Goal: Information Seeking & Learning: Learn about a topic

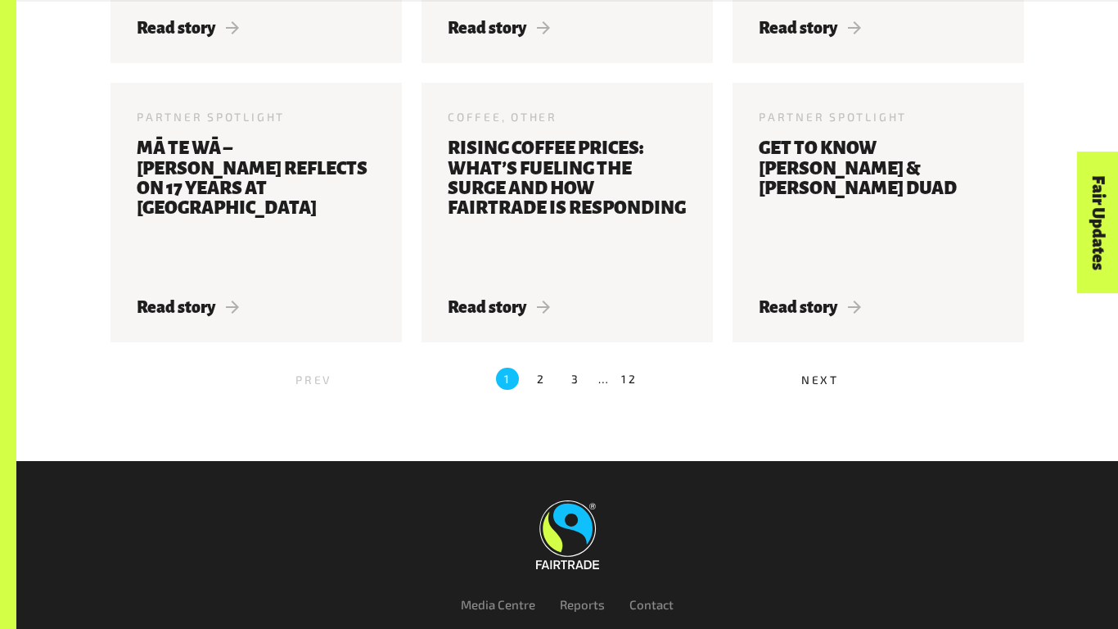
scroll to position [1910, 0]
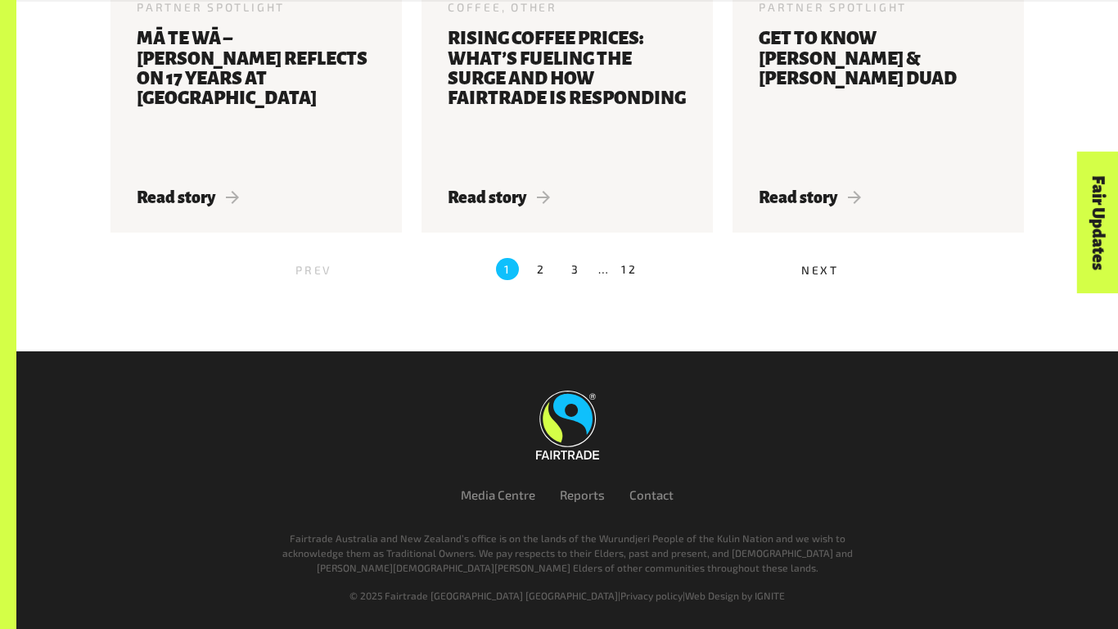
click at [539, 271] on label "2" at bounding box center [541, 269] width 23 height 23
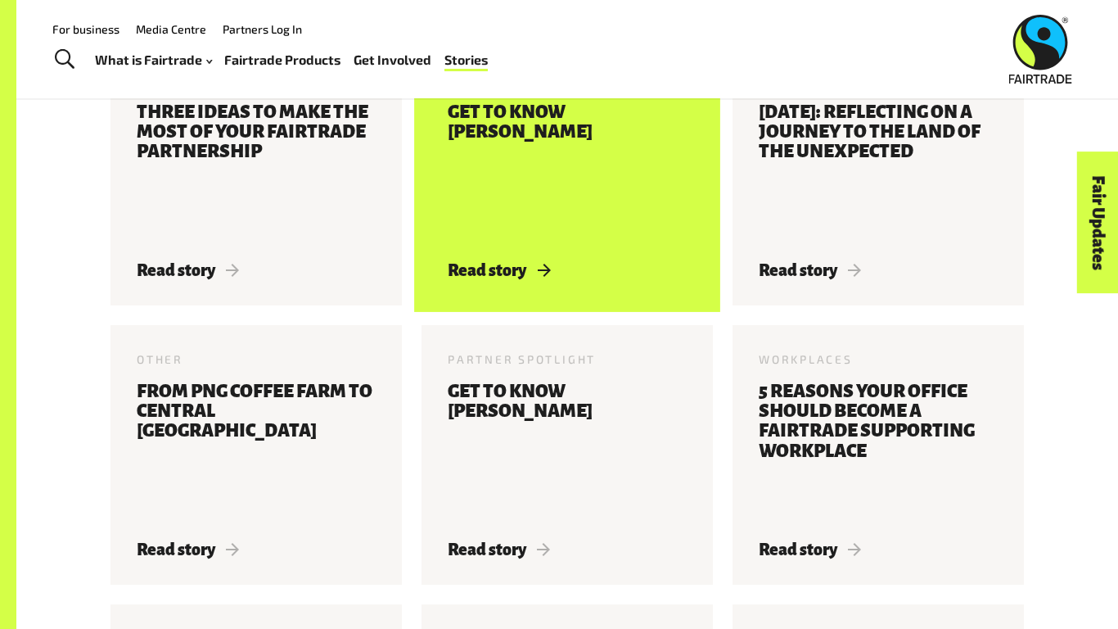
scroll to position [516, 0]
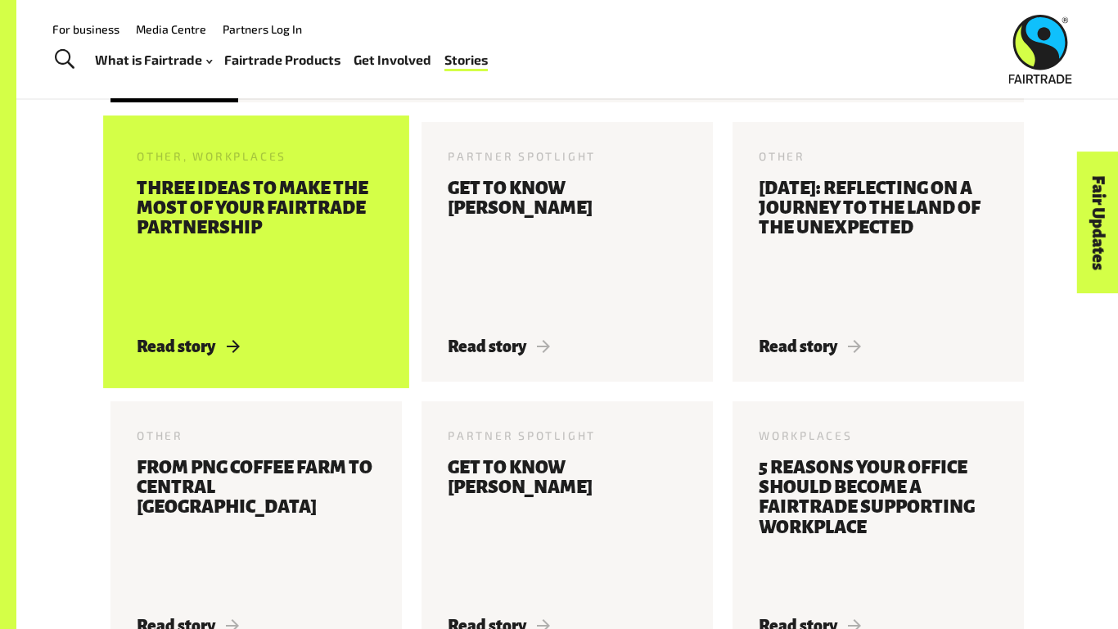
click at [268, 235] on h3 "Three ideas to make the most of your Fairtrade partnership" at bounding box center [256, 247] width 239 height 139
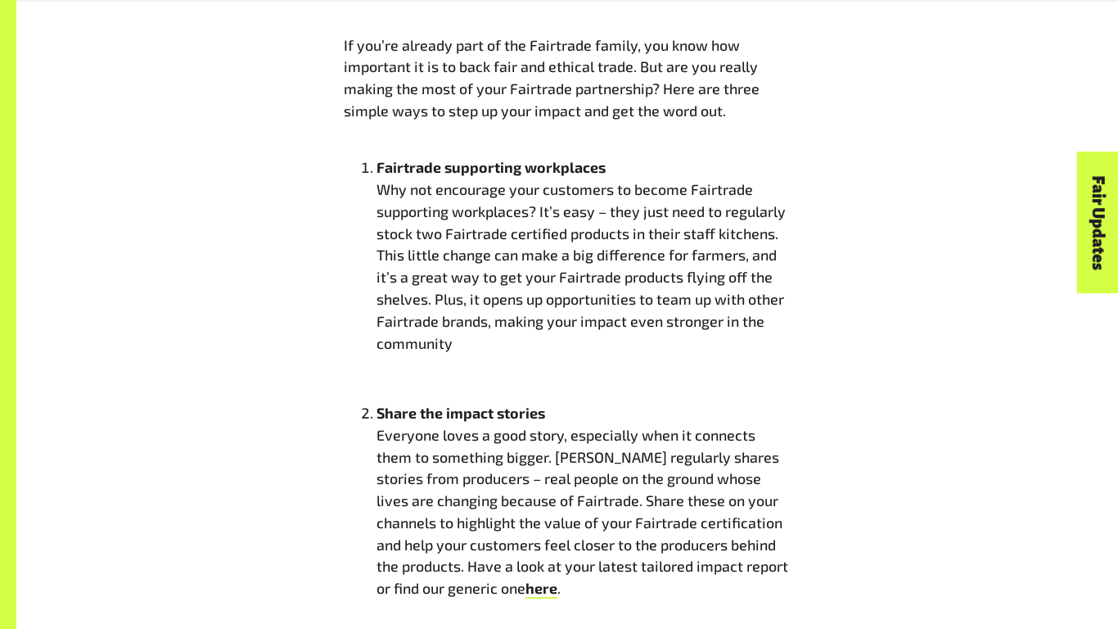
scroll to position [850, 0]
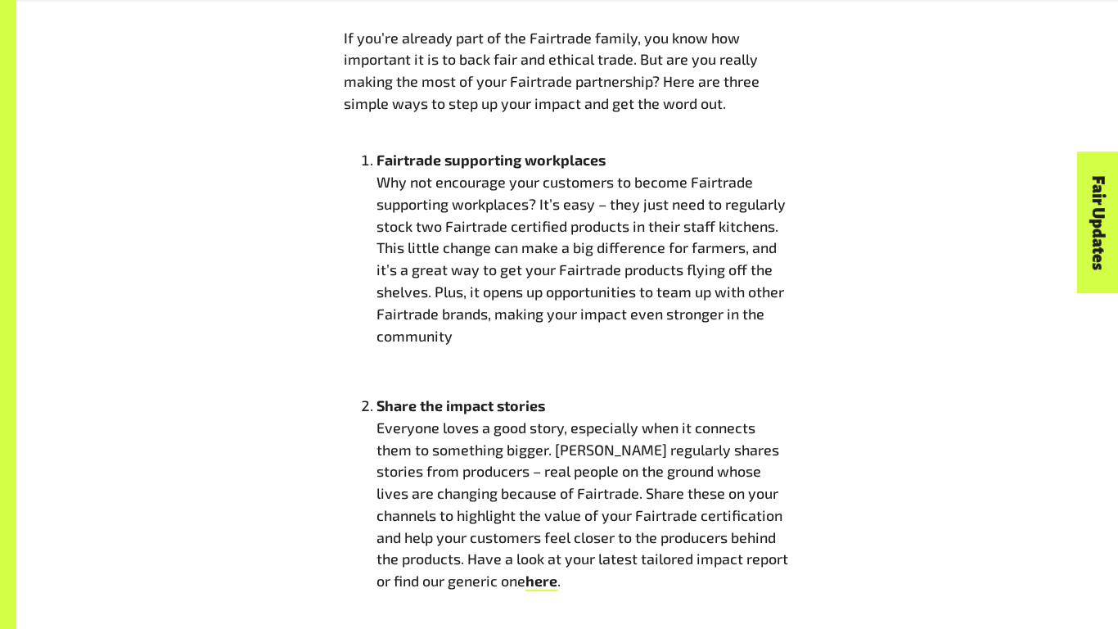
click at [435, 514] on li "Share the impact stories Everyone loves a good story, especially when it connec…" at bounding box center [583, 492] width 414 height 197
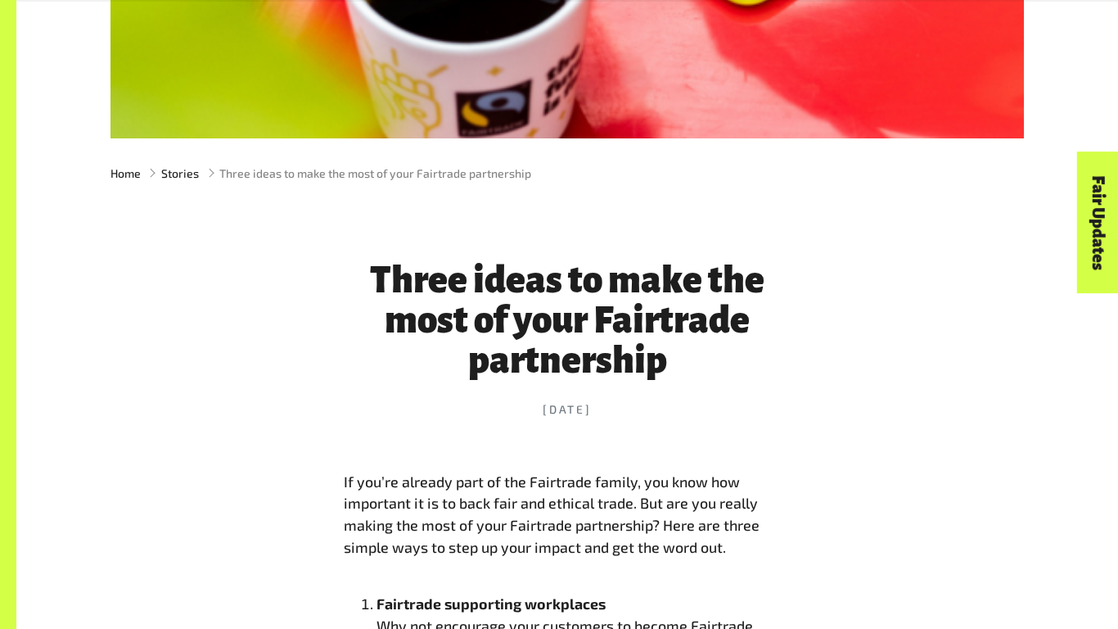
scroll to position [409, 0]
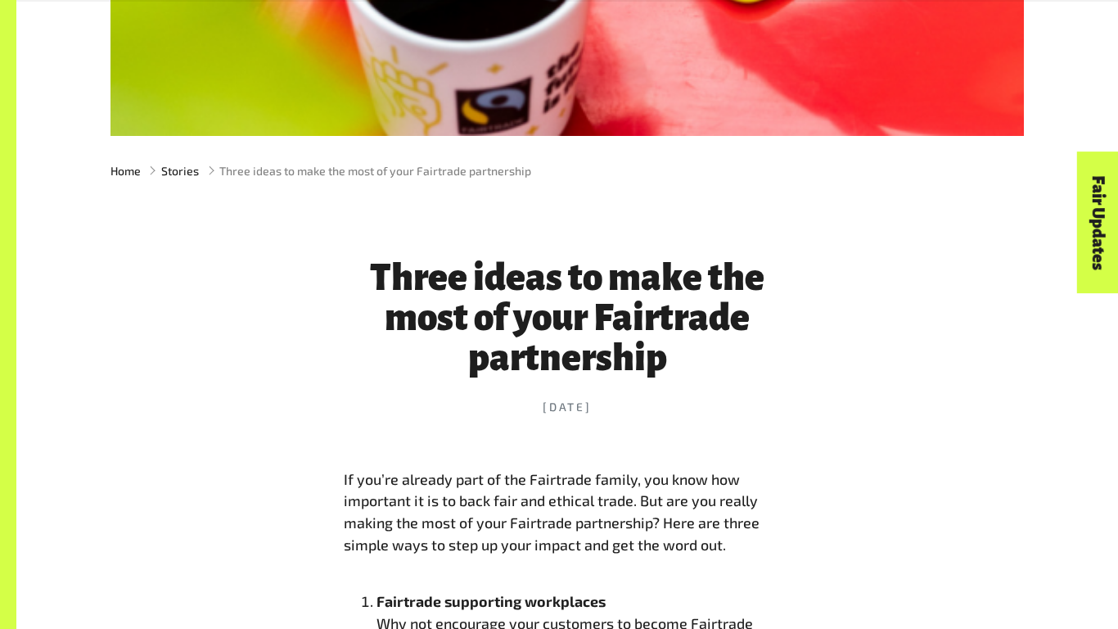
click at [530, 272] on h1 "Three ideas to make the most of your Fairtrade partnership" at bounding box center [567, 318] width 447 height 120
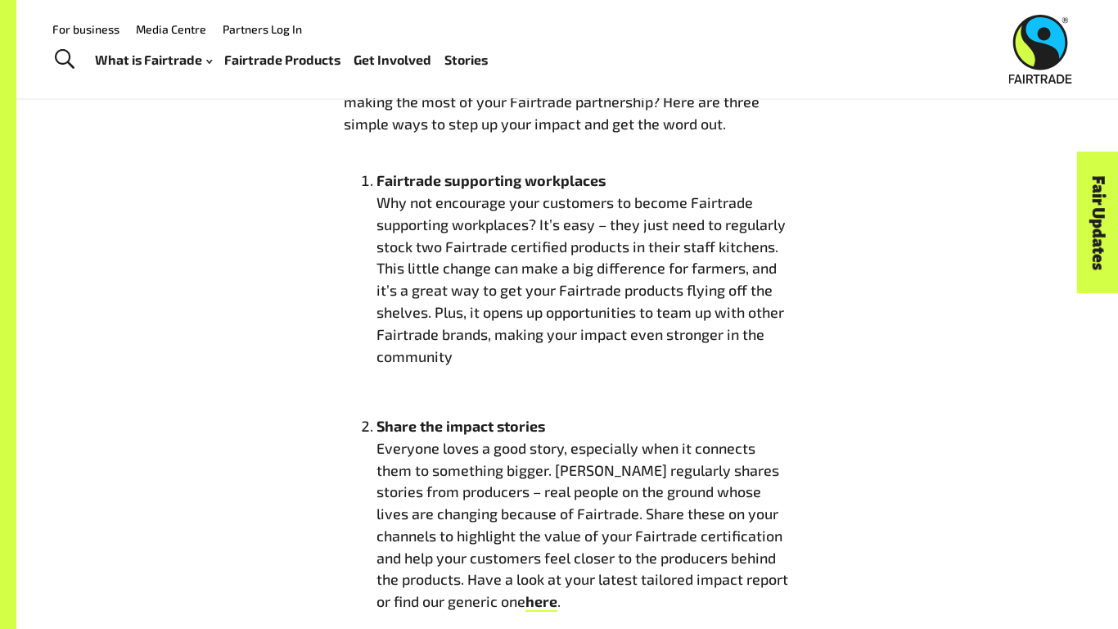
scroll to position [823, 0]
